Goal: Transaction & Acquisition: Purchase product/service

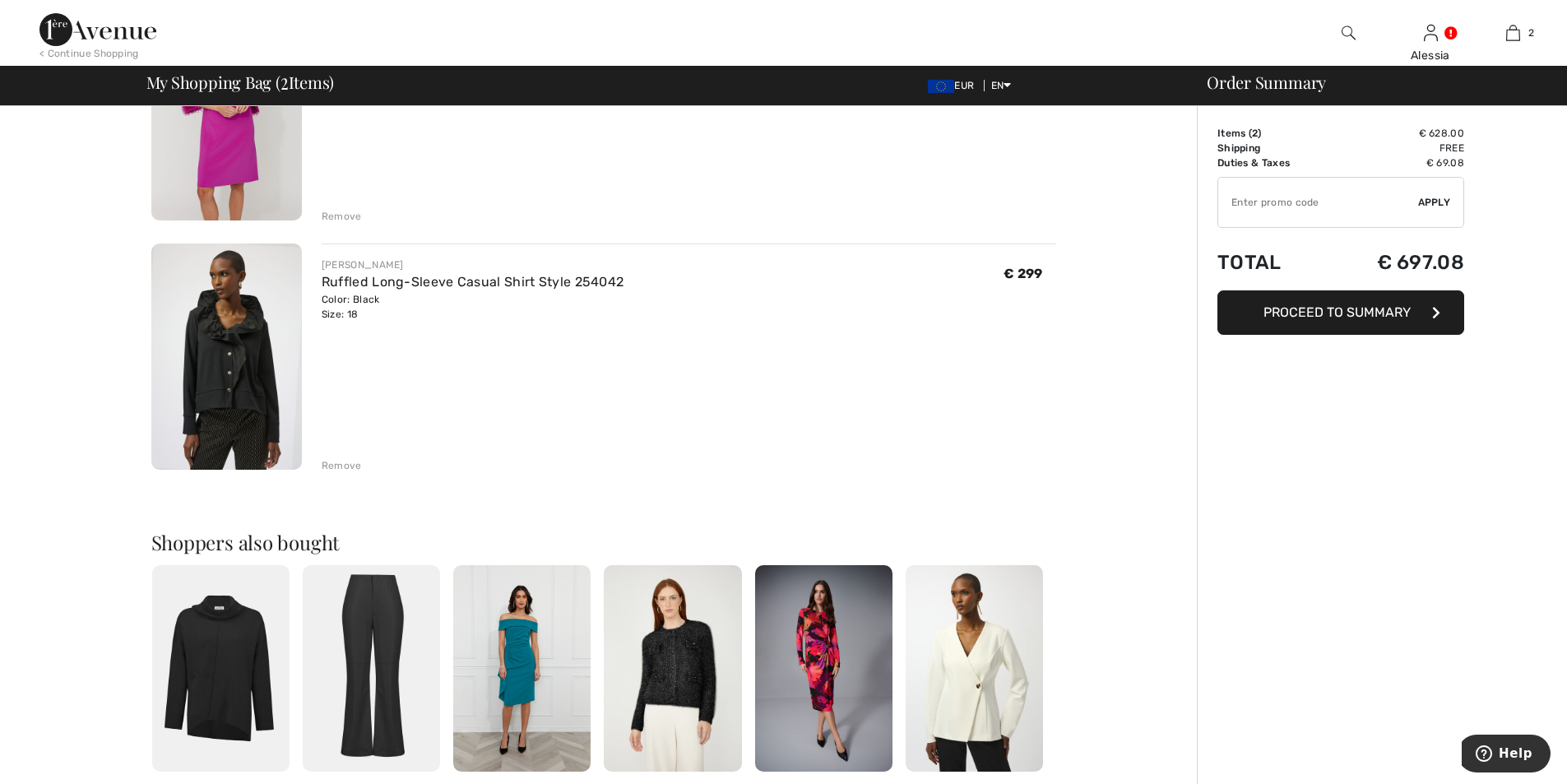
scroll to position [165, 0]
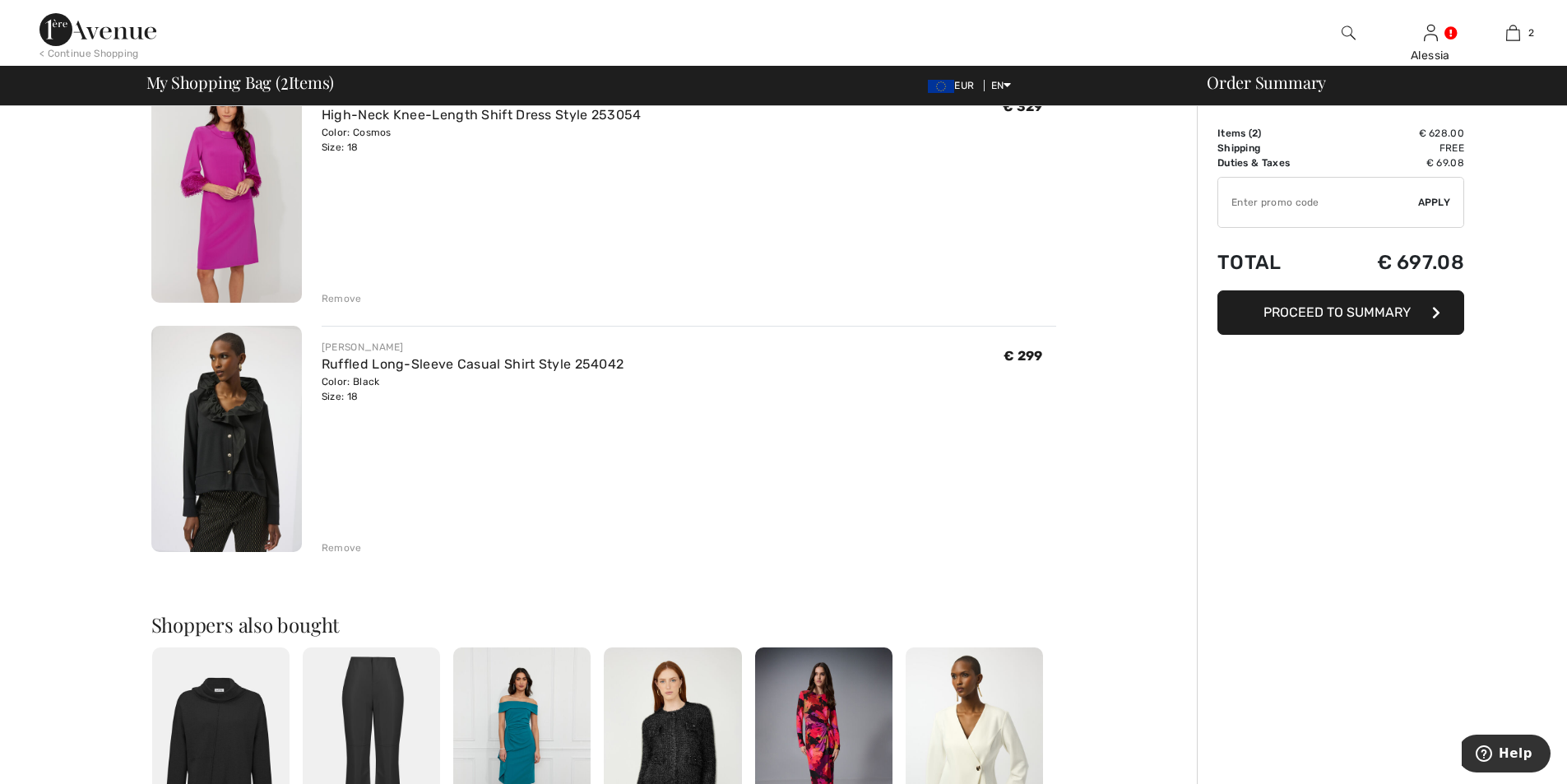
click at [336, 546] on div "Remove" at bounding box center [341, 547] width 40 height 15
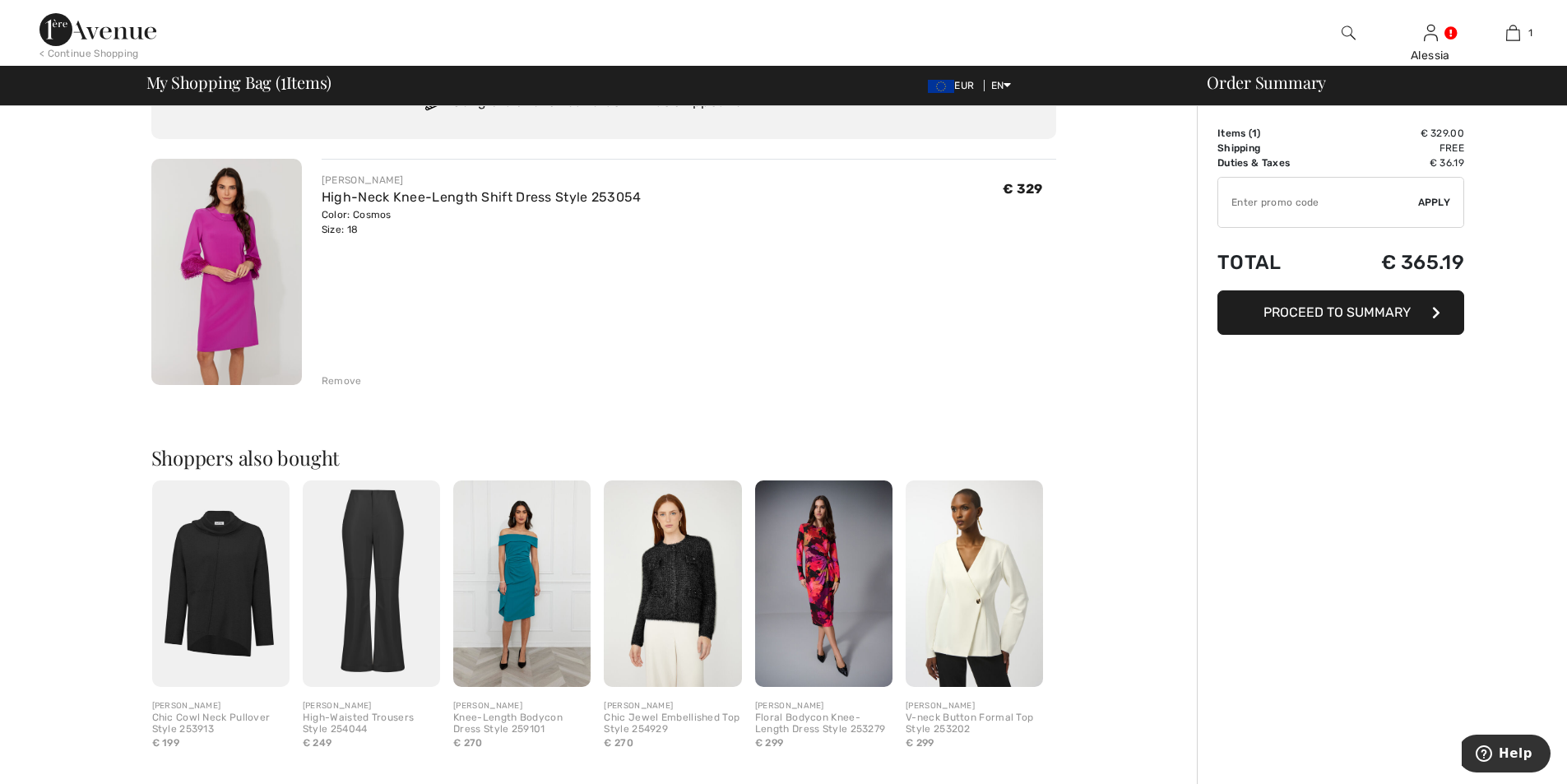
scroll to position [0, 0]
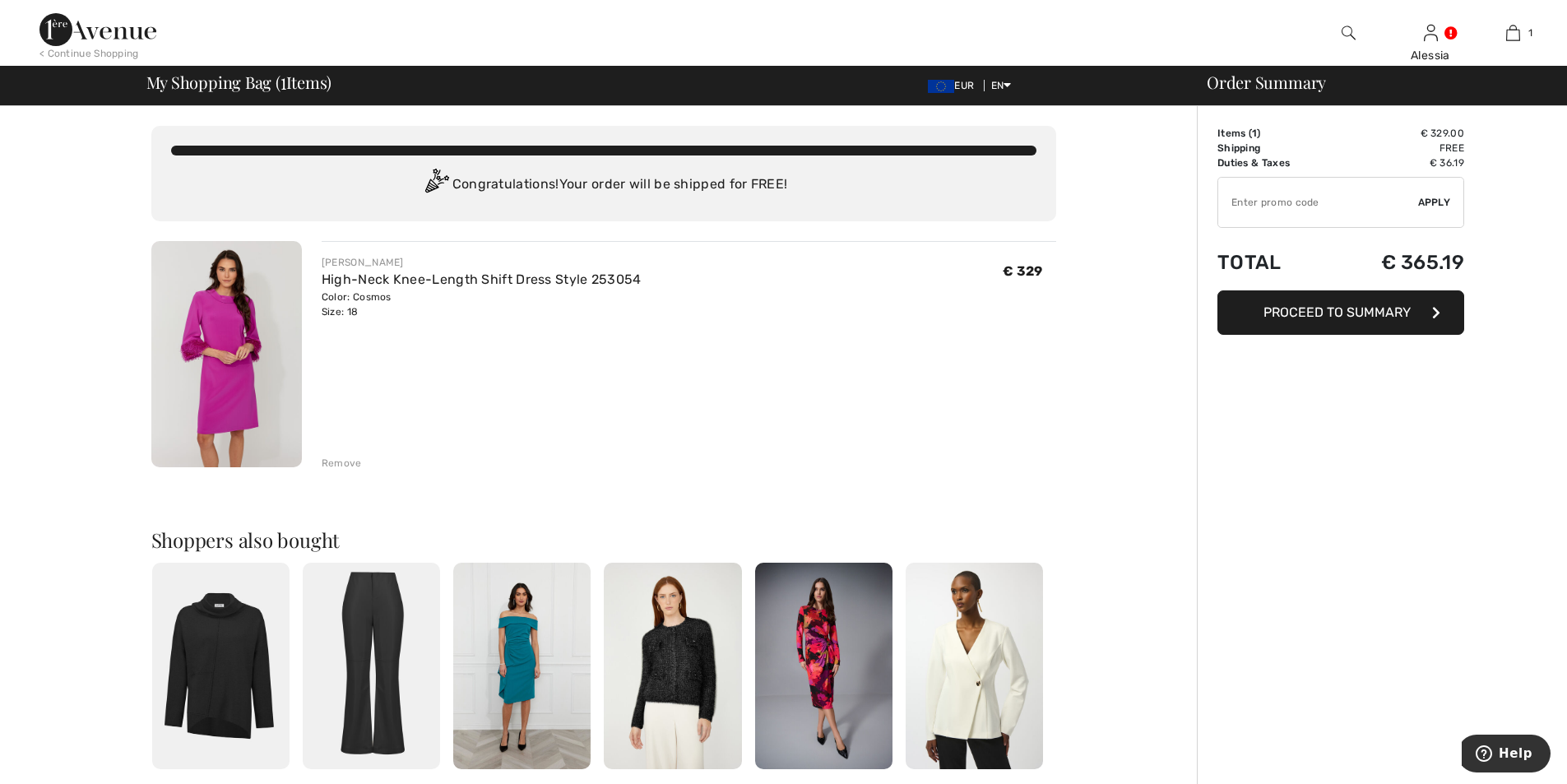
click at [671, 661] on img at bounding box center [672, 665] width 137 height 206
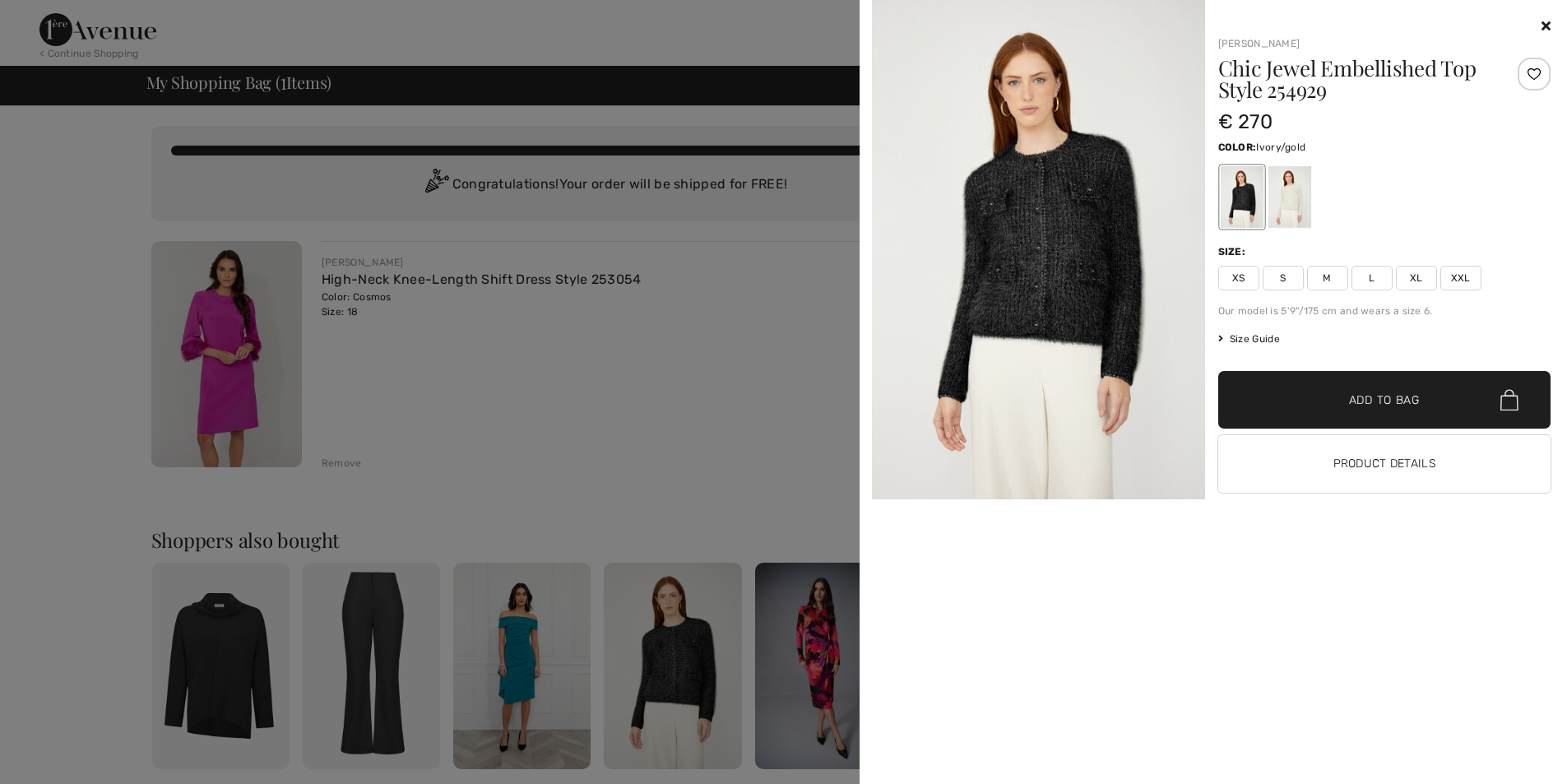
click at [1301, 197] on div at bounding box center [1289, 196] width 42 height 62
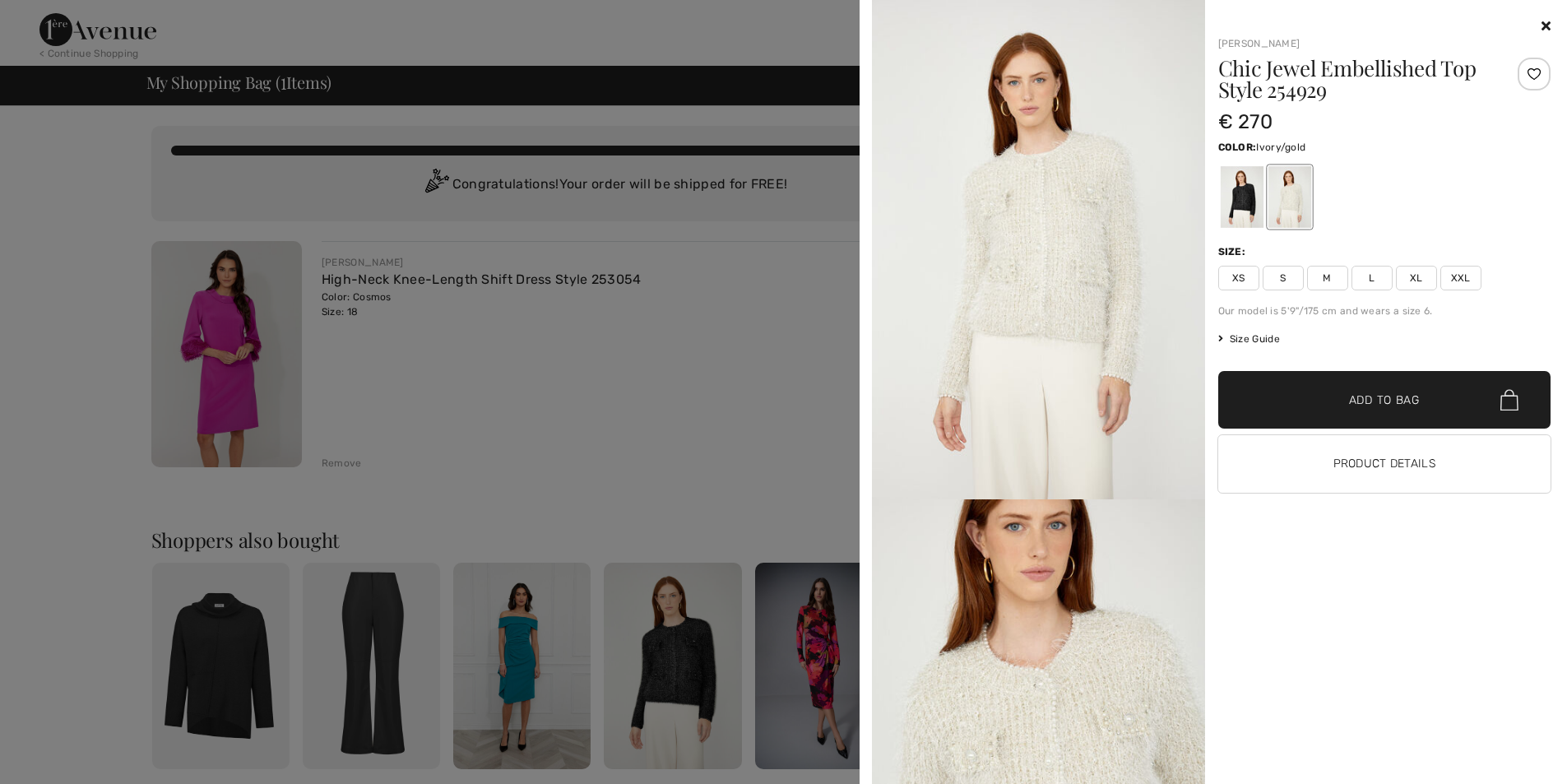
click at [1546, 23] on icon at bounding box center [1546, 25] width 9 height 13
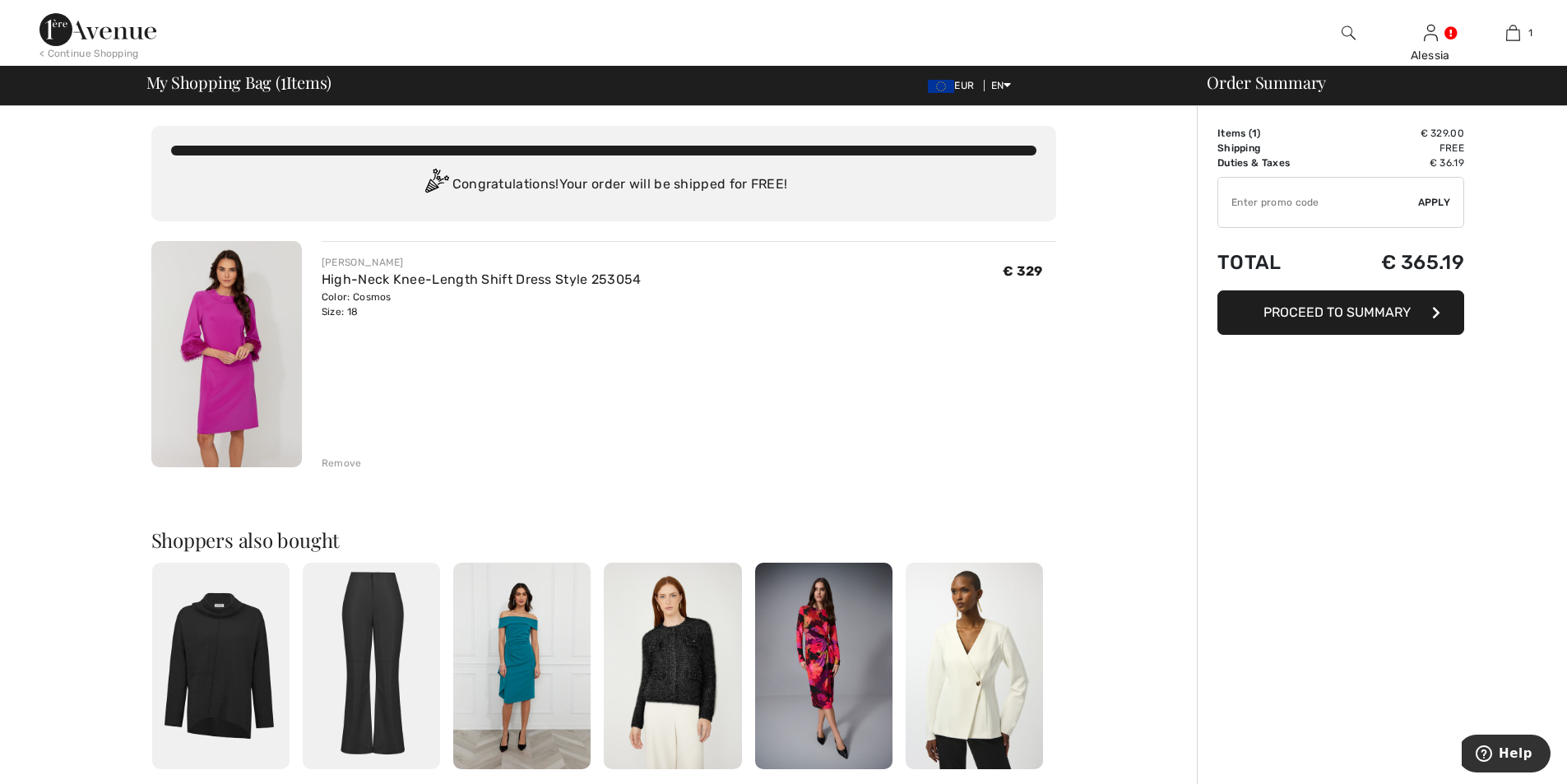
click at [1404, 302] on button "Proceed to Summary" at bounding box center [1341, 312] width 247 height 44
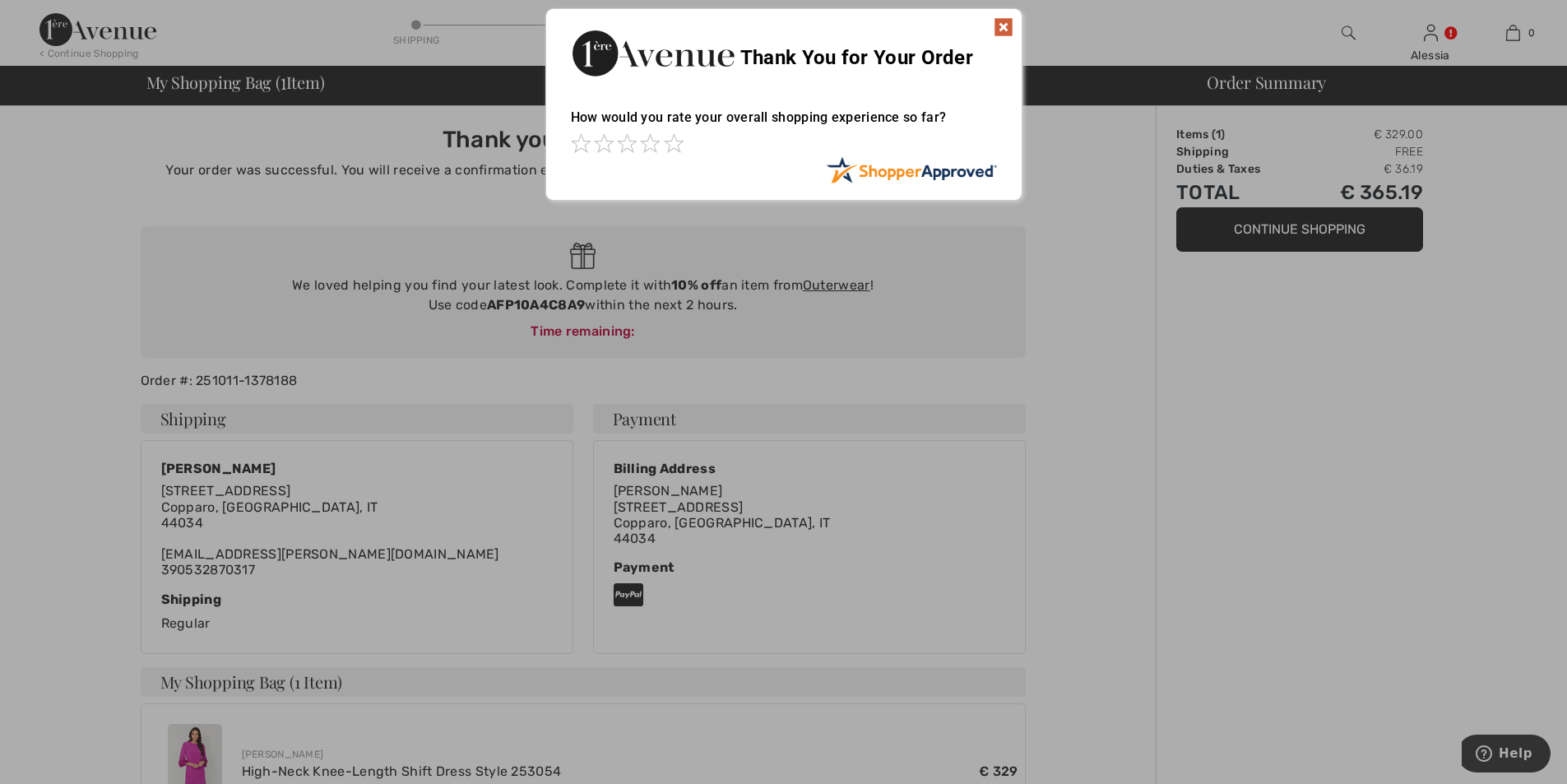
click at [1007, 23] on img at bounding box center [1004, 28] width 20 height 20
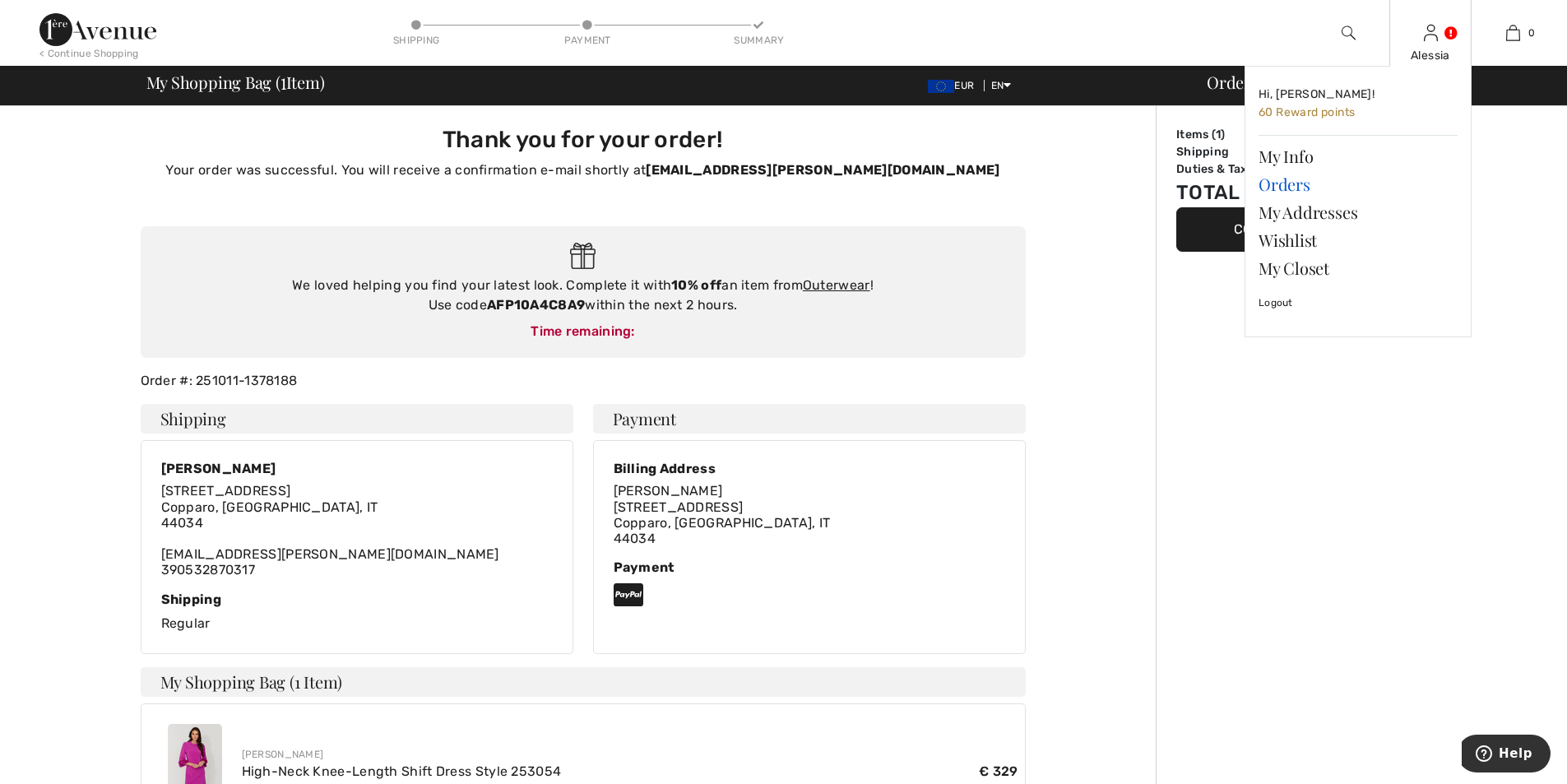
click at [1279, 180] on link "Orders" at bounding box center [1359, 184] width 199 height 28
